Goal: Task Accomplishment & Management: Use online tool/utility

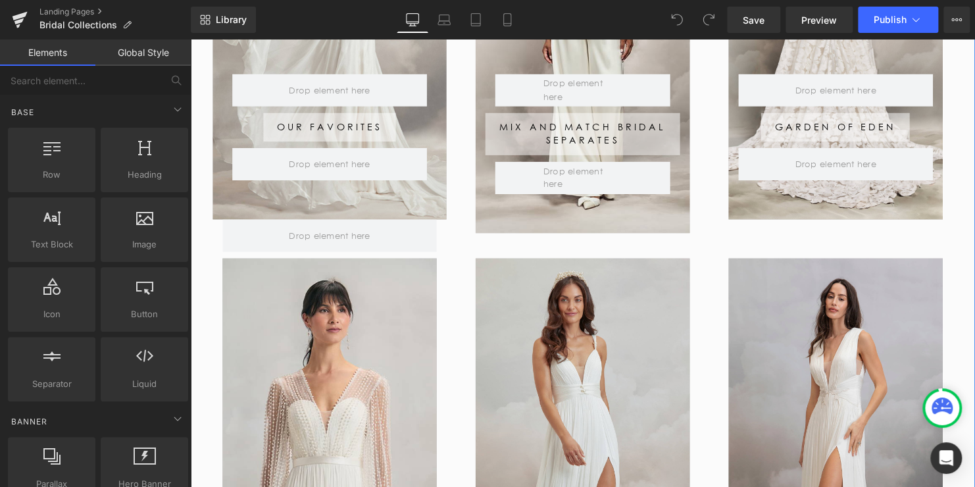
scroll to position [460, 0]
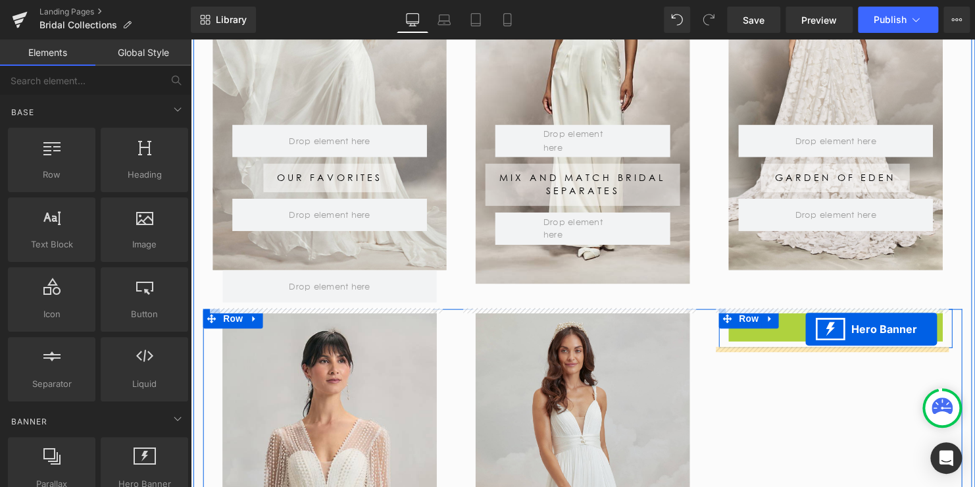
drag, startPoint x: 833, startPoint y: 323, endPoint x: 814, endPoint y: 333, distance: 21.5
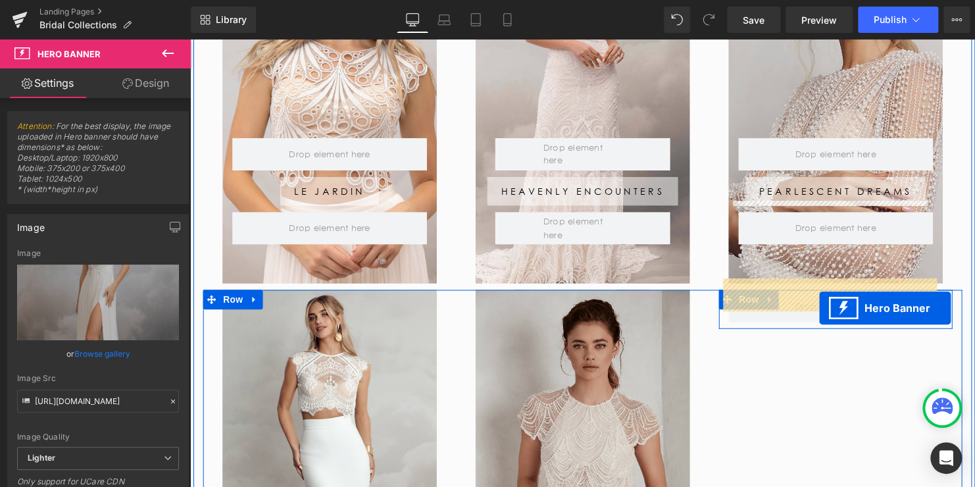
scroll to position [1315, 0]
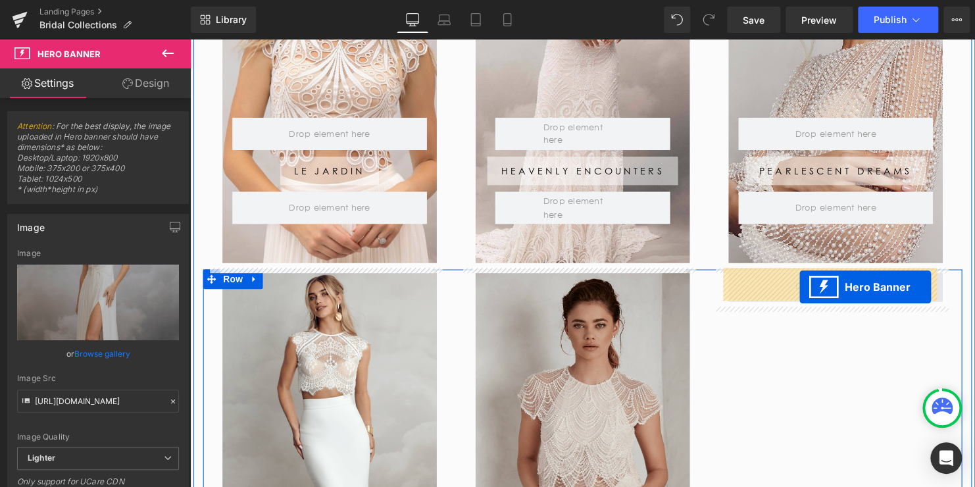
drag, startPoint x: 831, startPoint y: 99, endPoint x: 808, endPoint y: 290, distance: 192.8
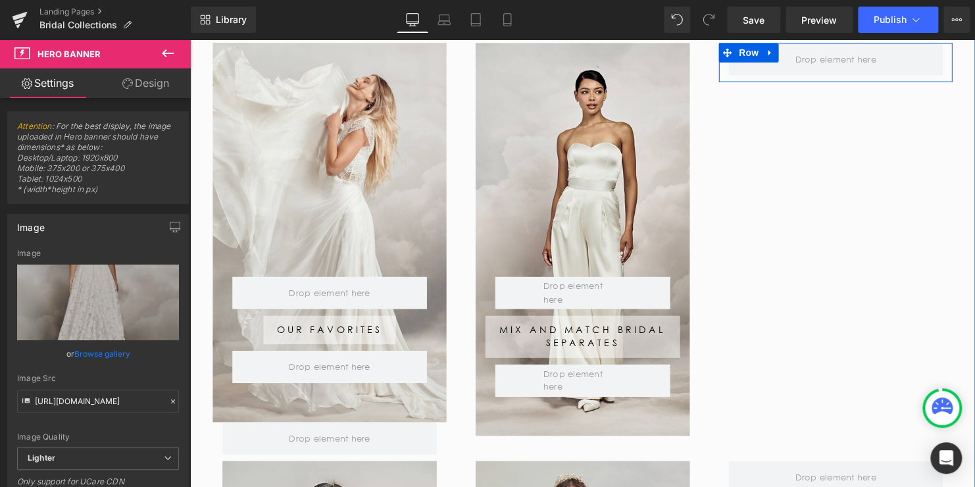
scroll to position [197, 0]
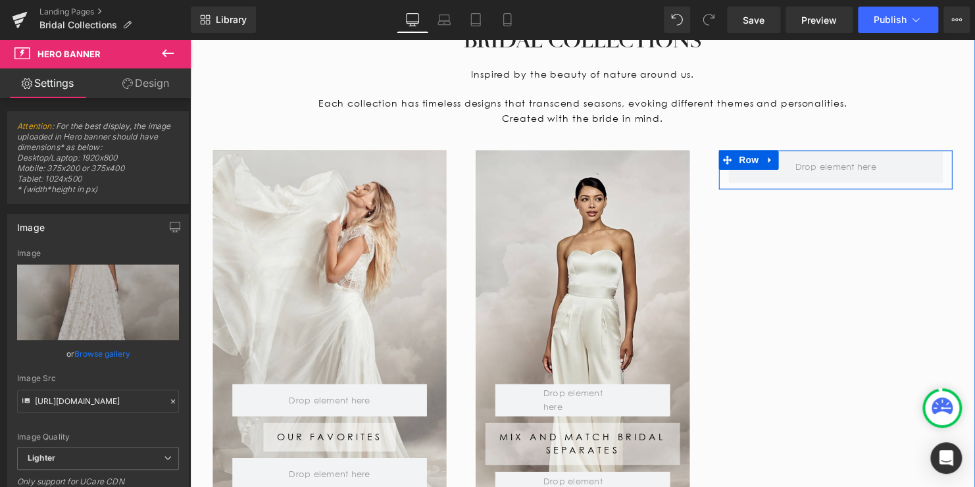
click at [312, 165] on div "Row Our Favorites Button Row Row Hero Banner" at bounding box center [331, 344] width 237 height 384
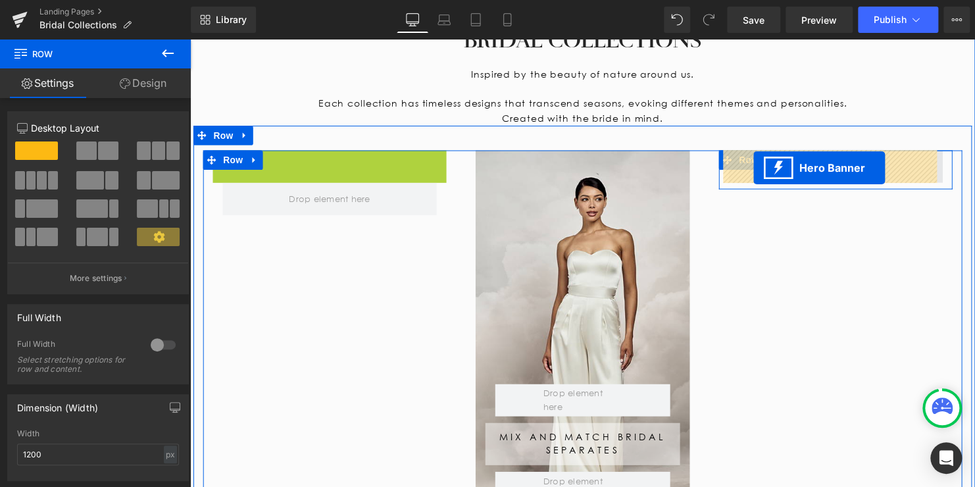
drag, startPoint x: 312, startPoint y: 165, endPoint x: 762, endPoint y: 170, distance: 449.3
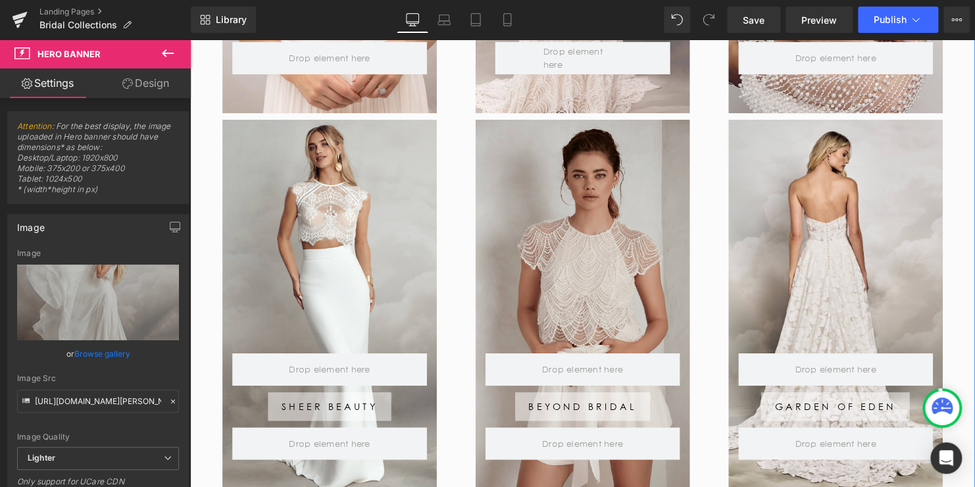
click at [828, 275] on div at bounding box center [844, 313] width 217 height 384
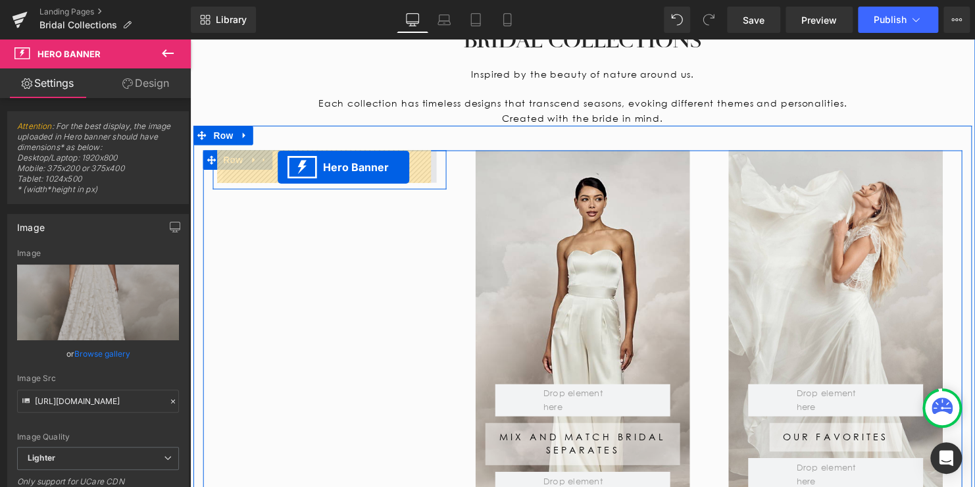
drag, startPoint x: 835, startPoint y: 329, endPoint x: 279, endPoint y: 169, distance: 579.0
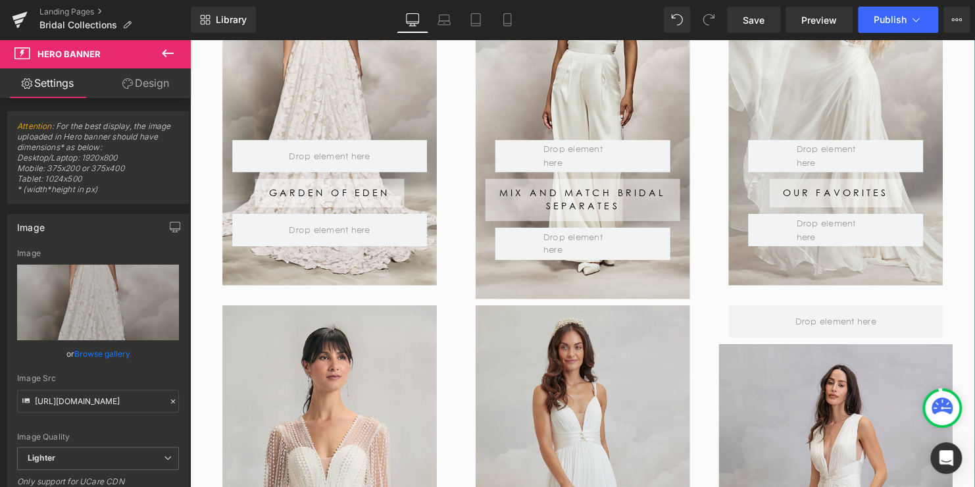
scroll to position [526, 0]
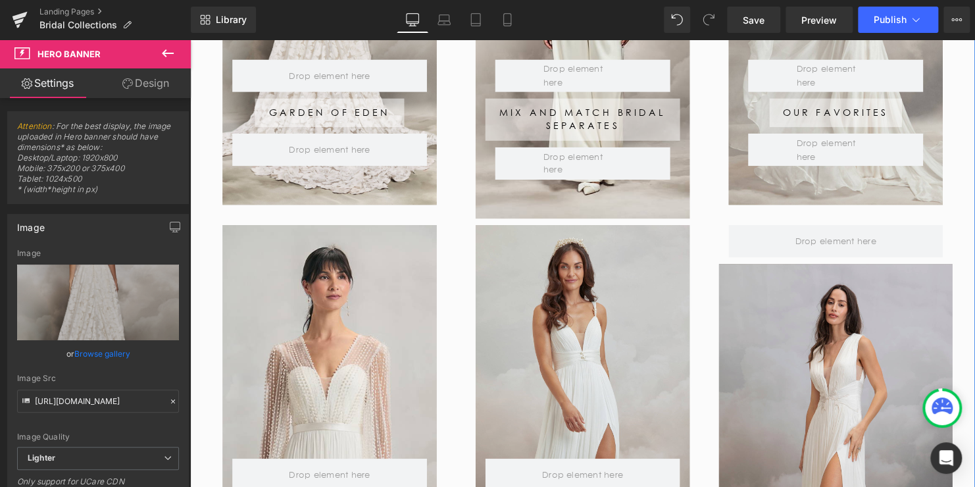
click at [825, 291] on div at bounding box center [844, 459] width 237 height 384
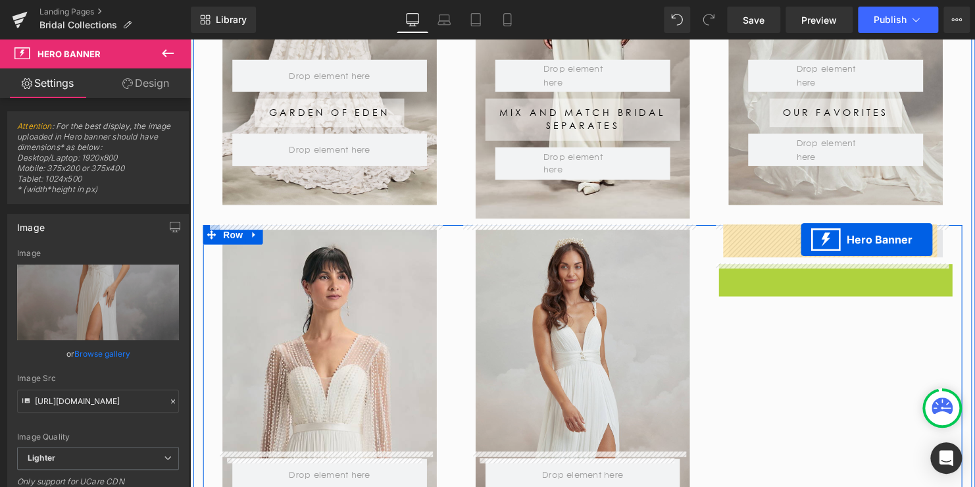
drag, startPoint x: 830, startPoint y: 275, endPoint x: 810, endPoint y: 242, distance: 38.7
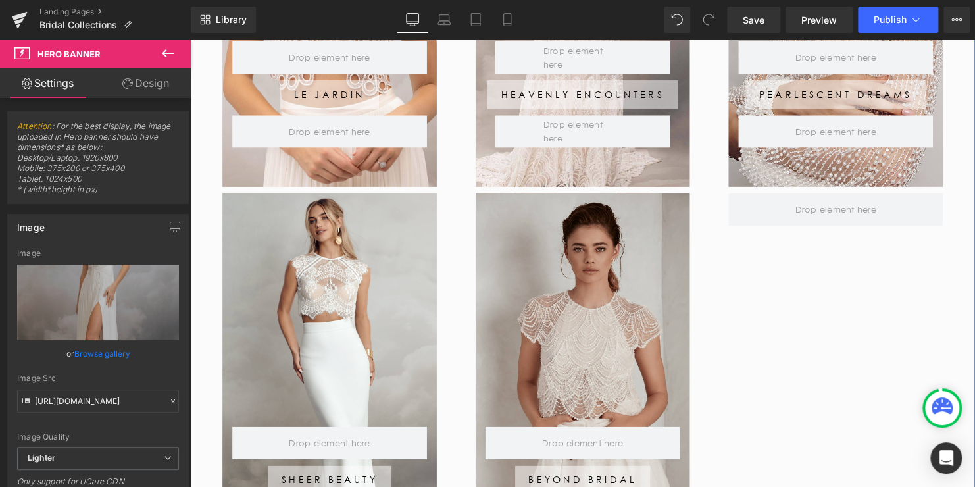
scroll to position [1513, 0]
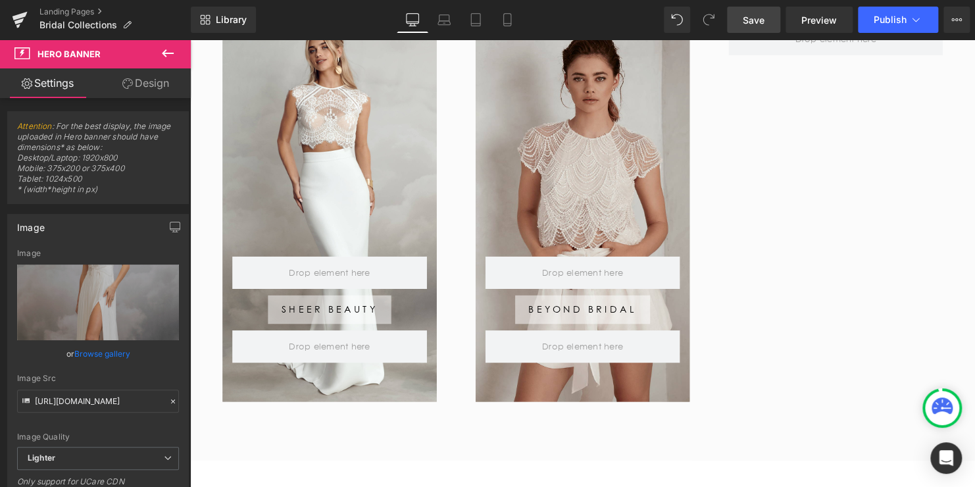
click at [750, 24] on span "Save" at bounding box center [754, 20] width 22 height 14
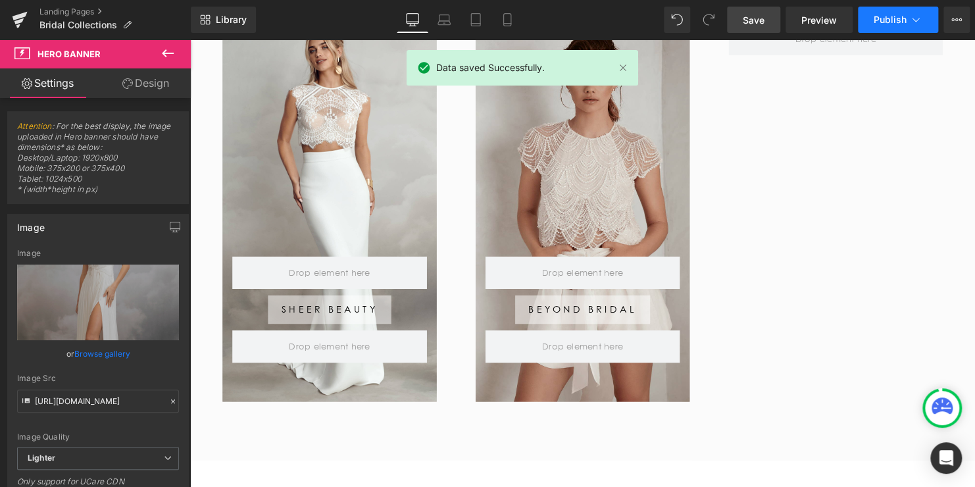
click at [882, 18] on span "Publish" at bounding box center [889, 19] width 33 height 11
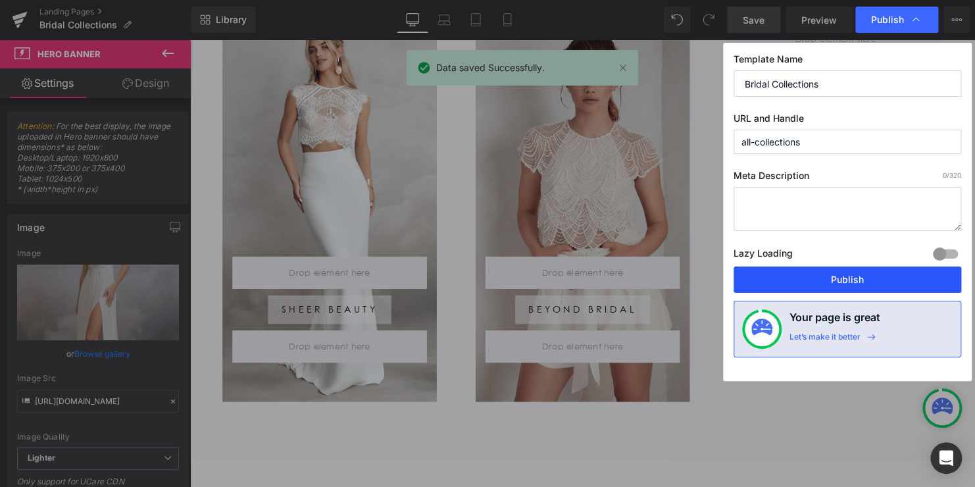
click at [839, 279] on button "Publish" at bounding box center [847, 279] width 228 height 26
